Goal: Find specific page/section: Find specific page/section

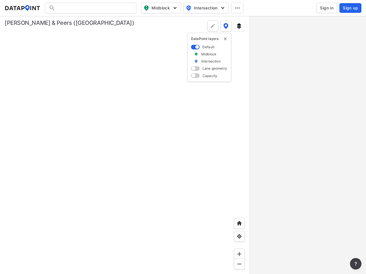
click at [161, 8] on span "Midblock" at bounding box center [160, 8] width 34 height 7
click at [206, 8] on span "Intersection" at bounding box center [205, 8] width 39 height 7
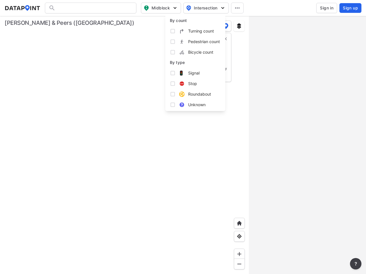
click at [237, 8] on icon at bounding box center [237, 7] width 5 height 1
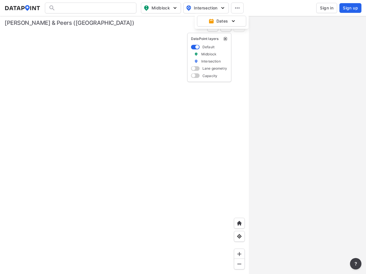
click at [225, 39] on img "delete" at bounding box center [225, 39] width 5 height 5
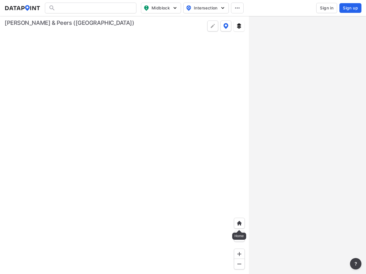
click at [239, 223] on img at bounding box center [239, 224] width 6 height 6
click at [239, 237] on img at bounding box center [239, 237] width 6 height 6
click at [239, 254] on img at bounding box center [239, 254] width 6 height 6
click at [239, 264] on img at bounding box center [239, 264] width 6 height 6
click at [239, 26] on img at bounding box center [239, 26] width 6 height 6
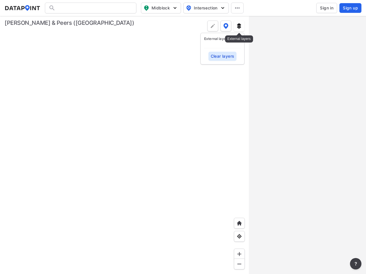
click at [226, 26] on img at bounding box center [225, 26] width 5 height 6
